Goal: Information Seeking & Learning: Check status

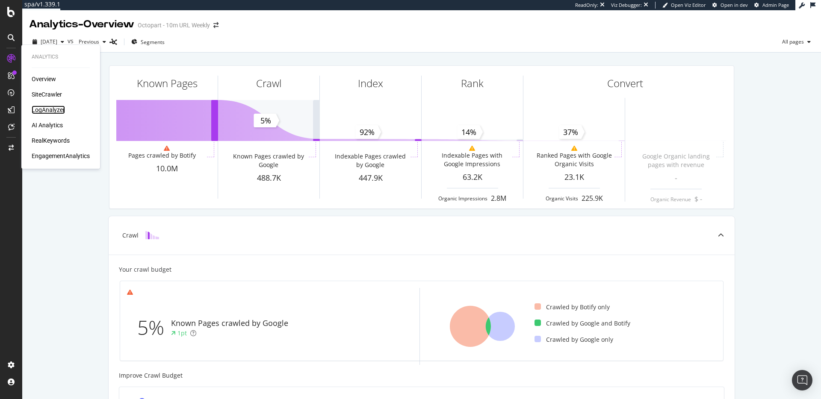
click at [53, 106] on div "LogAnalyzer" at bounding box center [48, 110] width 33 height 9
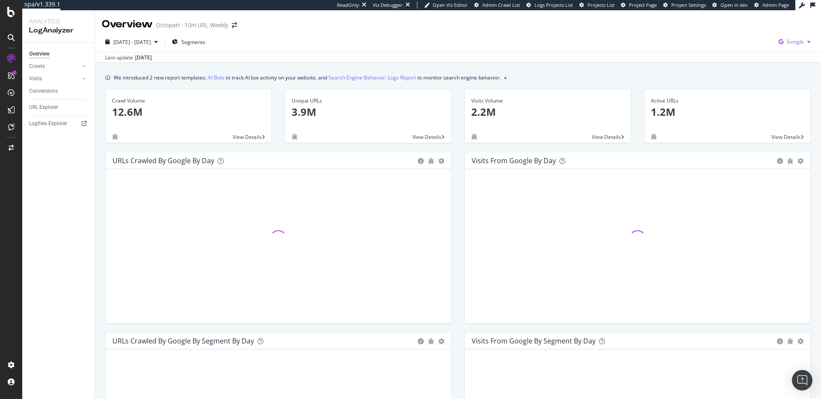
click at [793, 38] on span "Google" at bounding box center [795, 41] width 17 height 7
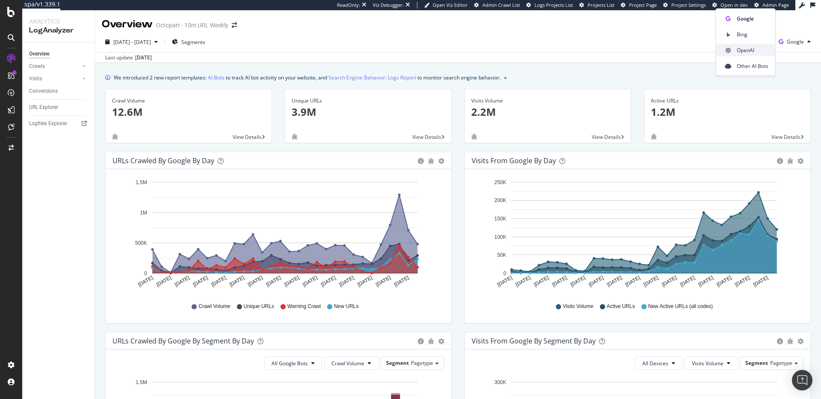
click at [756, 46] on div "OpenAI" at bounding box center [745, 50] width 59 height 12
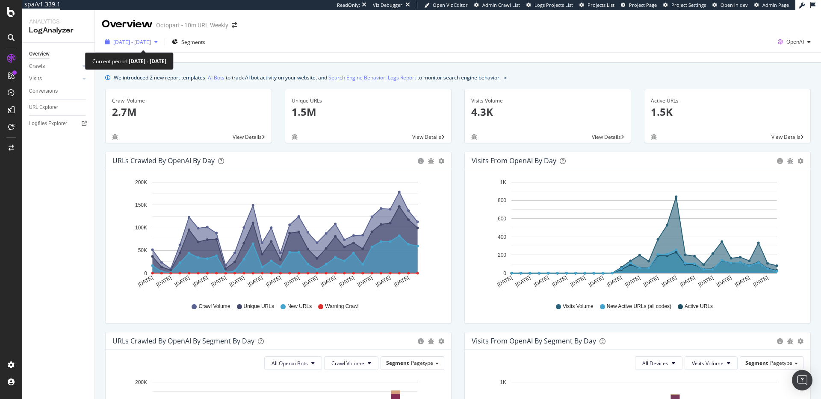
click at [151, 41] on span "[DATE] - [DATE]" at bounding box center [132, 41] width 38 height 7
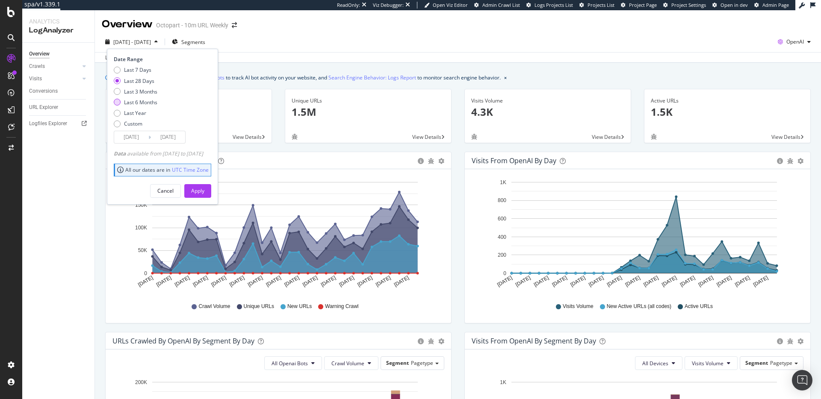
click at [136, 102] on div "Last 6 Months" at bounding box center [140, 102] width 33 height 7
type input "[DATE]"
click at [204, 192] on div "Apply" at bounding box center [197, 190] width 13 height 7
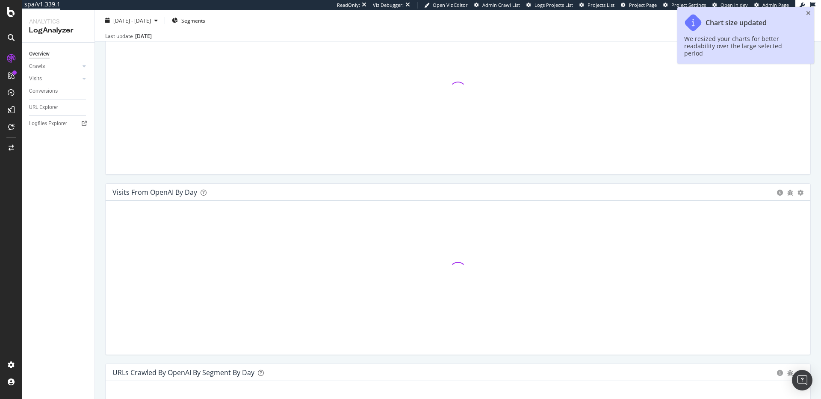
scroll to position [163, 0]
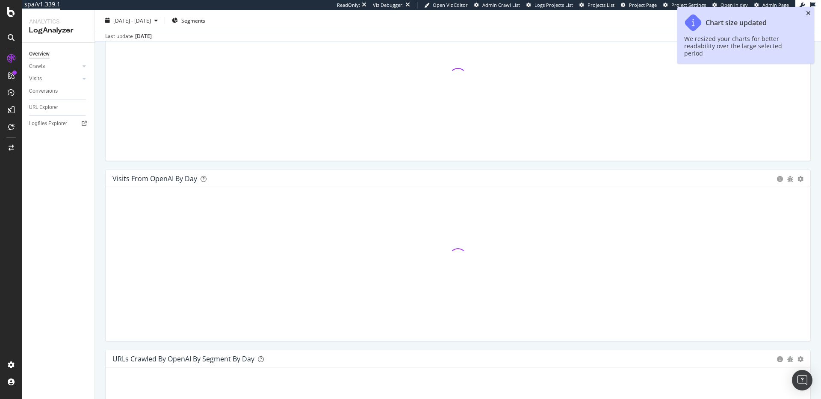
click at [809, 14] on icon "close toast" at bounding box center [808, 13] width 5 height 6
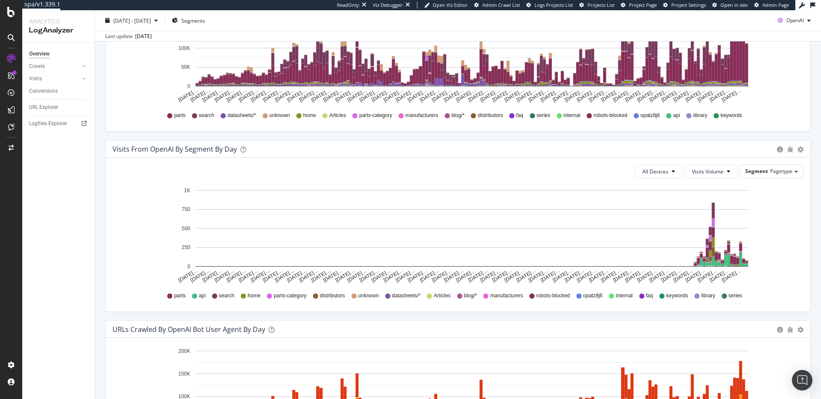
scroll to position [687, 0]
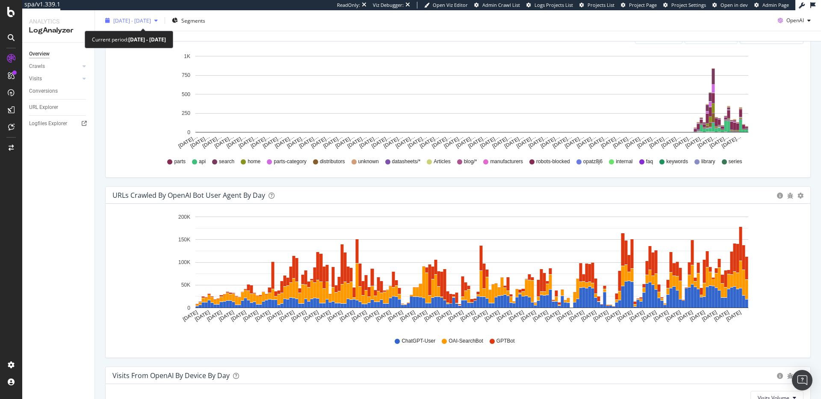
click at [145, 24] on span "[DATE] - [DATE]" at bounding box center [132, 20] width 38 height 7
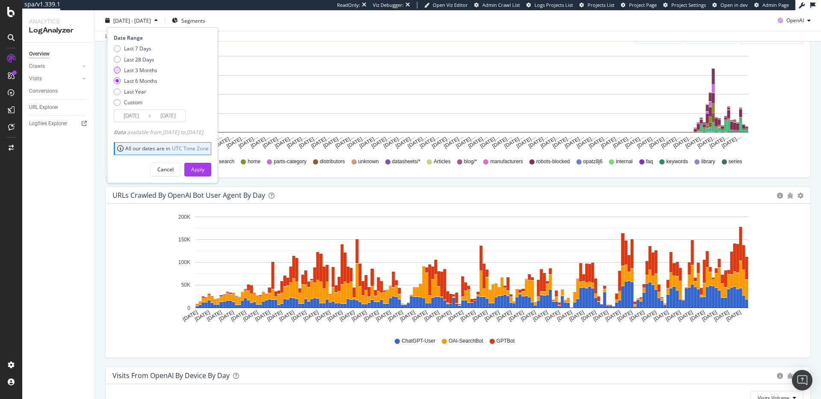
click at [136, 70] on div "Last 3 Months" at bounding box center [140, 69] width 33 height 7
type input "[DATE]"
click at [204, 172] on div "Apply" at bounding box center [197, 169] width 13 height 7
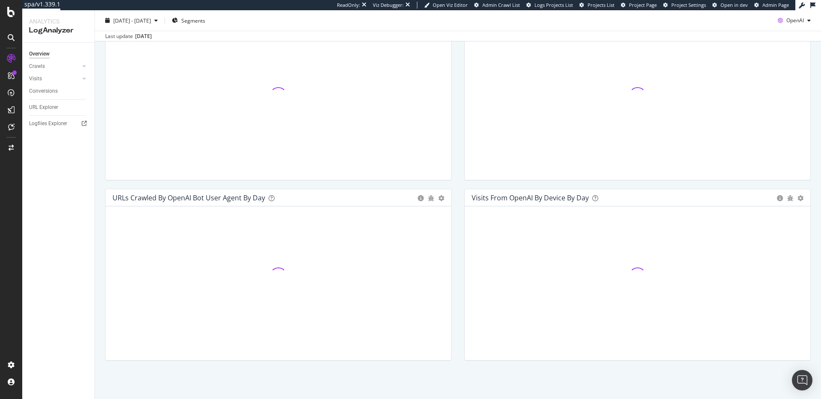
scroll to position [324, 0]
